Goal: Check status: Check status

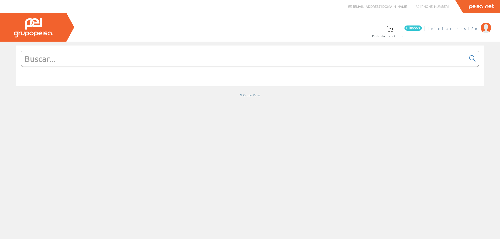
click at [464, 29] on span "Iniciar sesión" at bounding box center [453, 28] width 51 height 5
click at [155, 59] on input "text" at bounding box center [243, 59] width 445 height 16
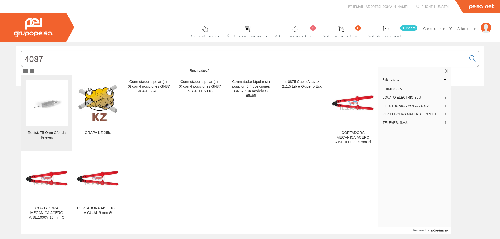
type input "4087"
click at [58, 109] on img at bounding box center [47, 103] width 42 height 34
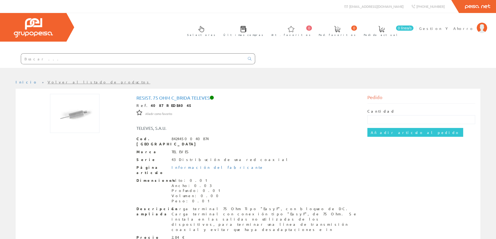
click at [134, 57] on input "text" at bounding box center [133, 59] width 224 height 10
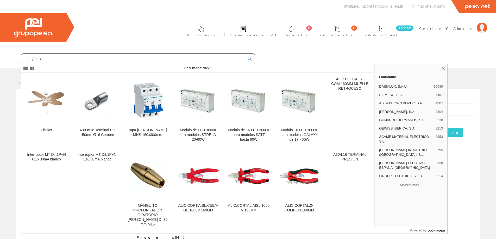
drag, startPoint x: 114, startPoint y: 56, endPoint x: 15, endPoint y: 57, distance: 99.3
click at [15, 57] on form "30/16" at bounding box center [127, 58] width 255 height 11
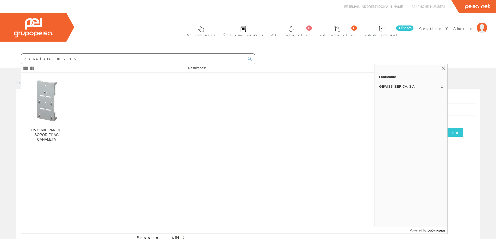
drag, startPoint x: 44, startPoint y: 59, endPoint x: 0, endPoint y: 59, distance: 43.5
click at [0, 59] on form "canaleta 30x16" at bounding box center [127, 58] width 255 height 11
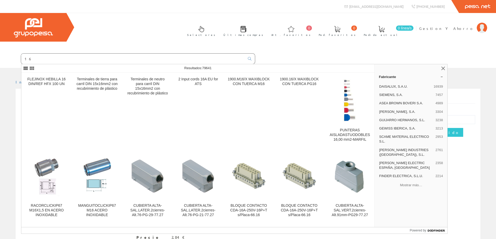
type input "6"
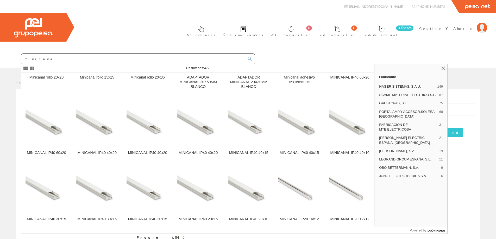
scroll to position [347, 0]
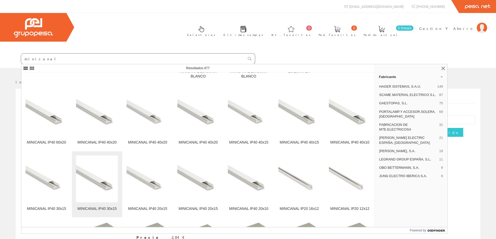
type input "minicanal"
click at [89, 176] on img at bounding box center [97, 179] width 42 height 42
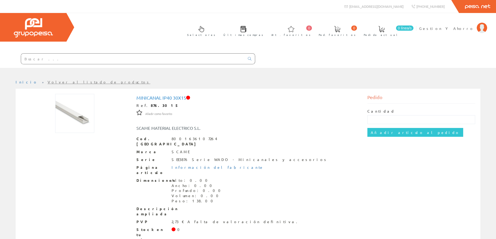
click at [119, 61] on input "text" at bounding box center [133, 59] width 224 height 10
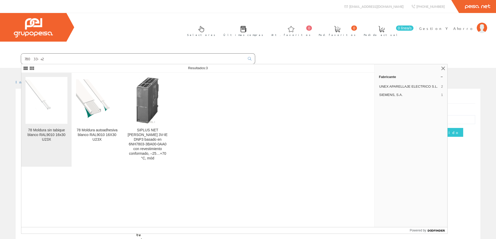
type input "78033-+2"
click at [44, 101] on img at bounding box center [47, 100] width 42 height 42
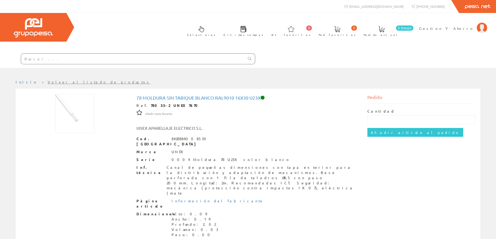
scroll to position [44, 0]
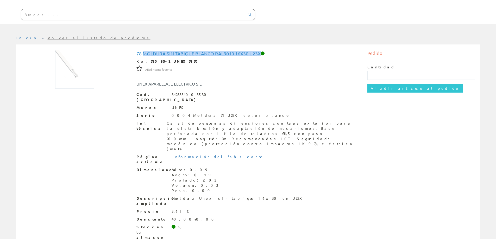
drag, startPoint x: 144, startPoint y: 53, endPoint x: 262, endPoint y: 54, distance: 118.3
click at [262, 54] on h1 "78 Moldura sin tabique blanco RAL9010 16x30 U23X" at bounding box center [249, 53] width 224 height 5
copy h1 "Moldura sin tabique blanco RAL9010 16x30 U23X"
click at [138, 16] on input "text" at bounding box center [133, 14] width 224 height 10
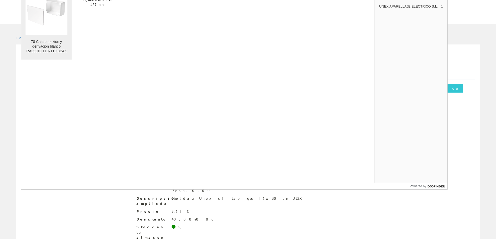
type input "78457-2"
click at [52, 16] on img at bounding box center [47, 12] width 42 height 42
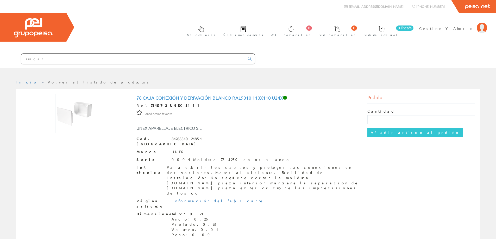
scroll to position [44, 0]
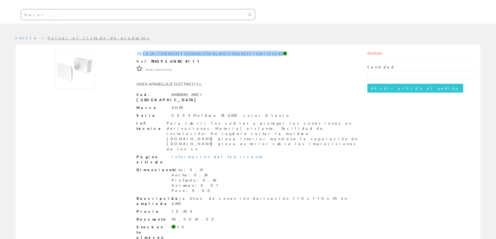
drag, startPoint x: 142, startPoint y: 54, endPoint x: 283, endPoint y: 54, distance: 140.4
click at [283, 54] on h1 "78 Caja conexión y derivación blanco RAL9010 110x110 U24X" at bounding box center [249, 53] width 224 height 5
copy h1 "Caja conexión y derivación blanco RAL9010 110x110 U24X"
click at [159, 19] on input "text" at bounding box center [133, 14] width 224 height 10
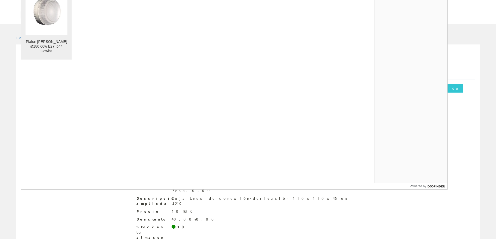
type input "gw80651"
click at [41, 11] on img at bounding box center [47, 12] width 32 height 40
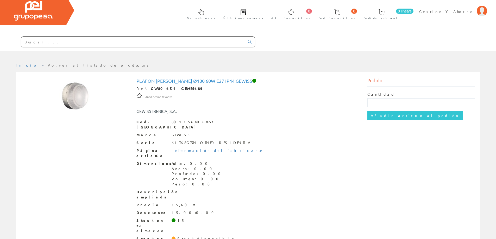
scroll to position [26, 0]
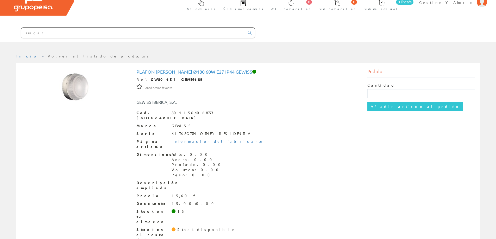
click at [110, 30] on input "text" at bounding box center [133, 33] width 224 height 10
paste input "54059700"
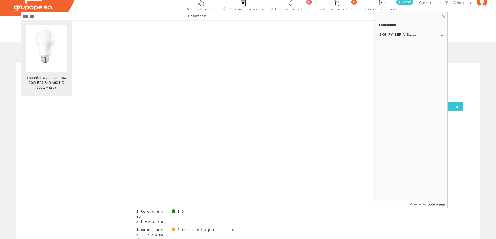
type input "54059700"
click at [54, 51] on img at bounding box center [46, 48] width 34 height 47
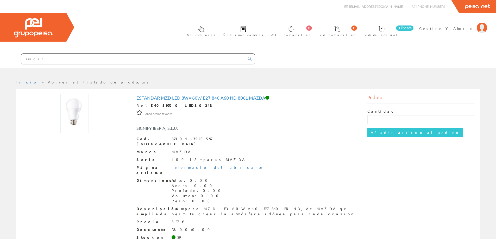
click at [155, 59] on input "text" at bounding box center [133, 59] width 224 height 10
click at [452, 28] on span "Gestion Y Ahorro" at bounding box center [446, 28] width 55 height 5
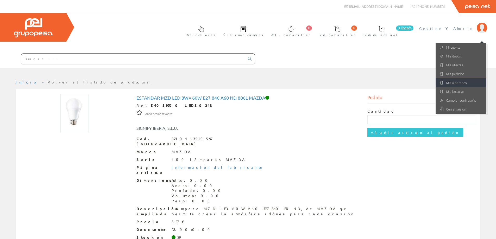
click at [449, 85] on link "Mis albaranes" at bounding box center [461, 82] width 51 height 9
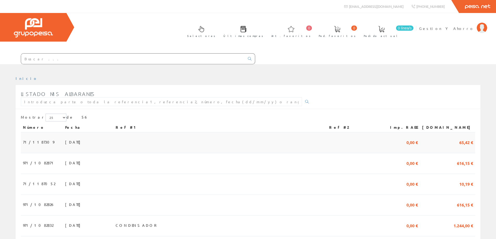
click at [66, 142] on span "[DATE]" at bounding box center [74, 142] width 18 height 9
click at [129, 61] on input "text" at bounding box center [133, 59] width 224 height 10
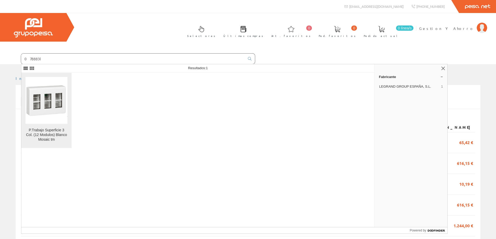
type input "078883l"
click at [32, 99] on img at bounding box center [47, 100] width 42 height 32
